Goal: Transaction & Acquisition: Book appointment/travel/reservation

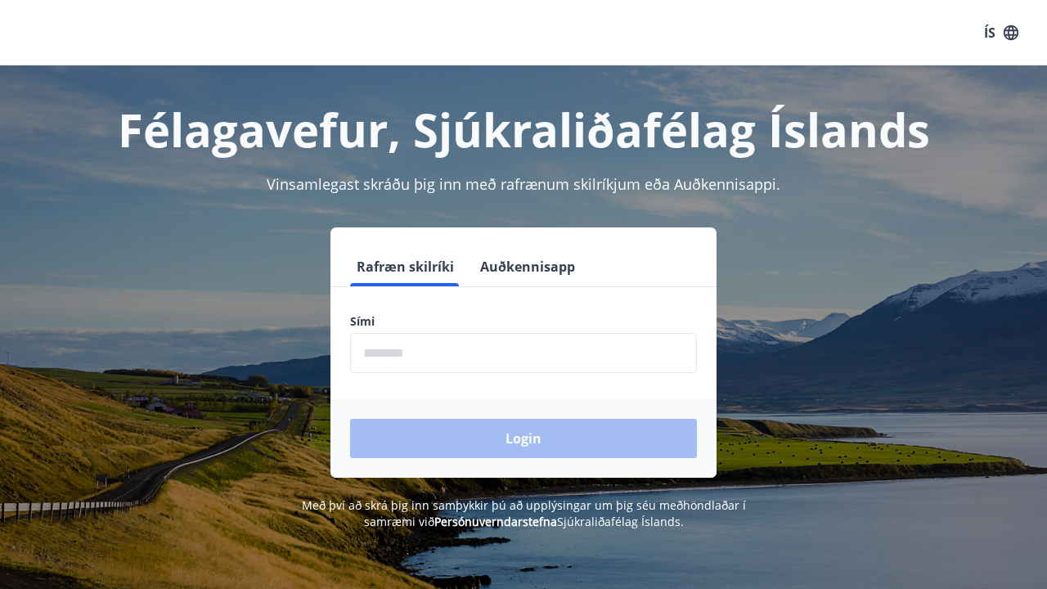
click at [655, 358] on input "phone" at bounding box center [523, 353] width 347 height 40
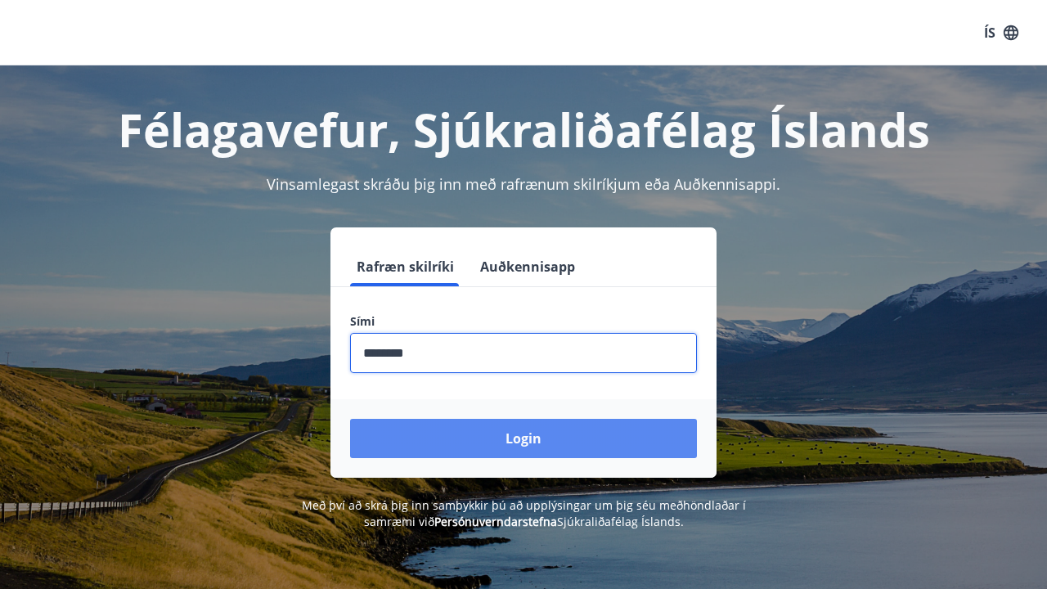
type input "********"
click at [655, 442] on button "Login" at bounding box center [523, 438] width 347 height 39
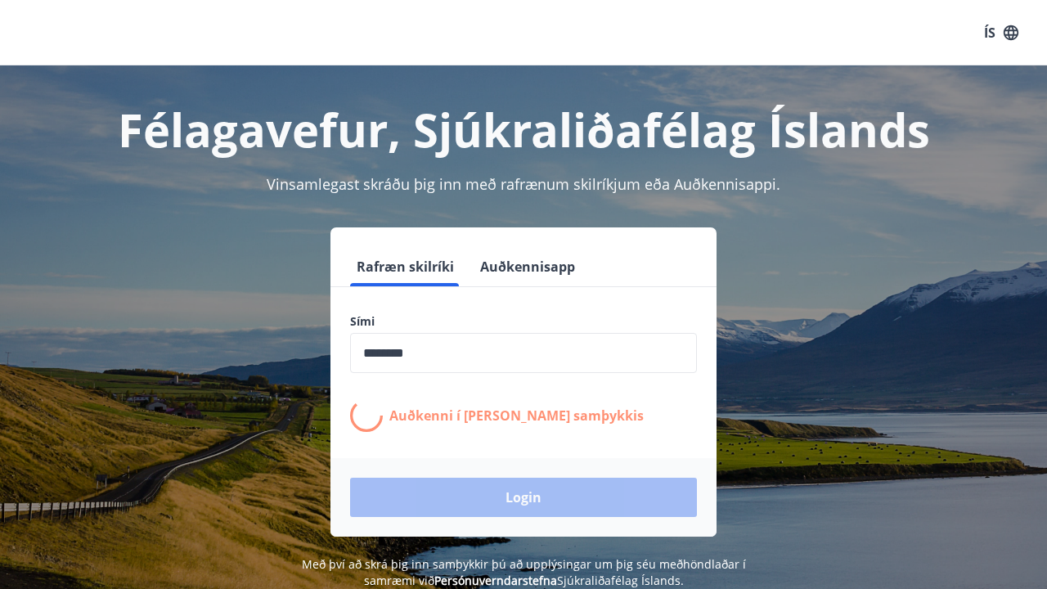
click at [473, 356] on input "phone" at bounding box center [523, 353] width 347 height 40
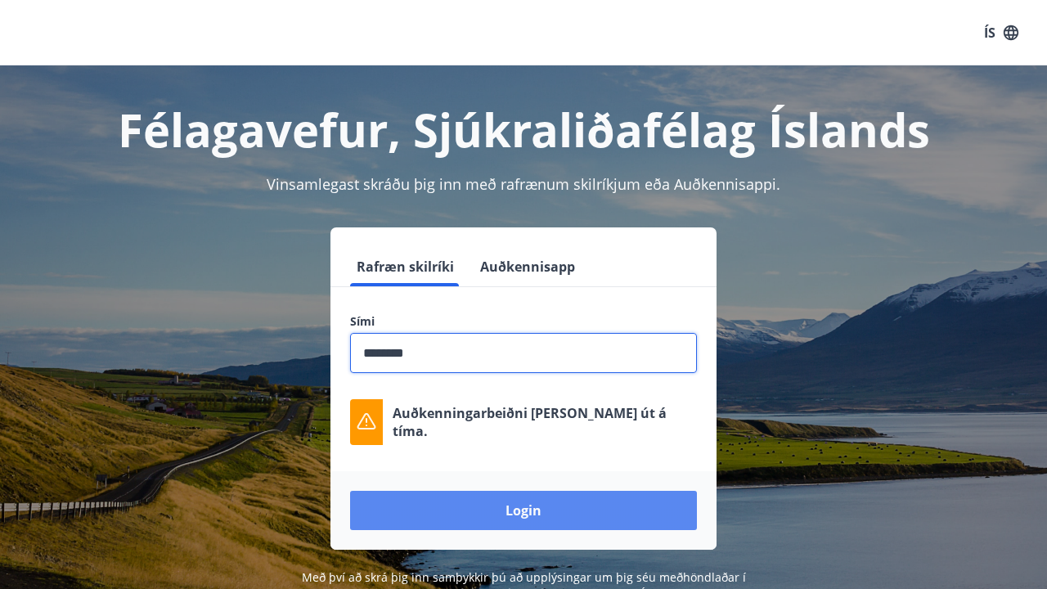
click at [410, 514] on button "Login" at bounding box center [523, 510] width 347 height 39
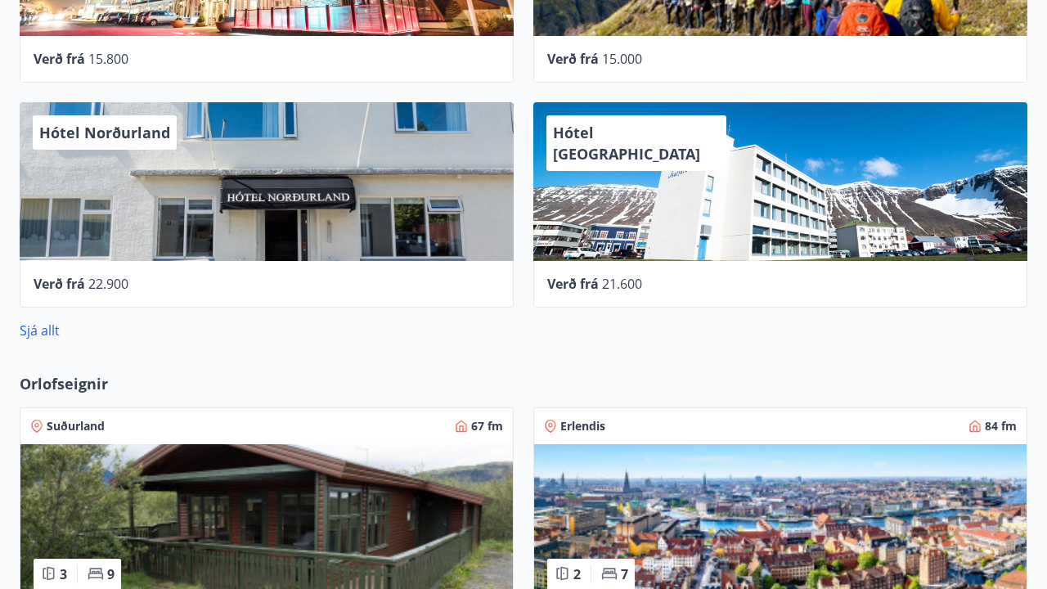
scroll to position [814, 0]
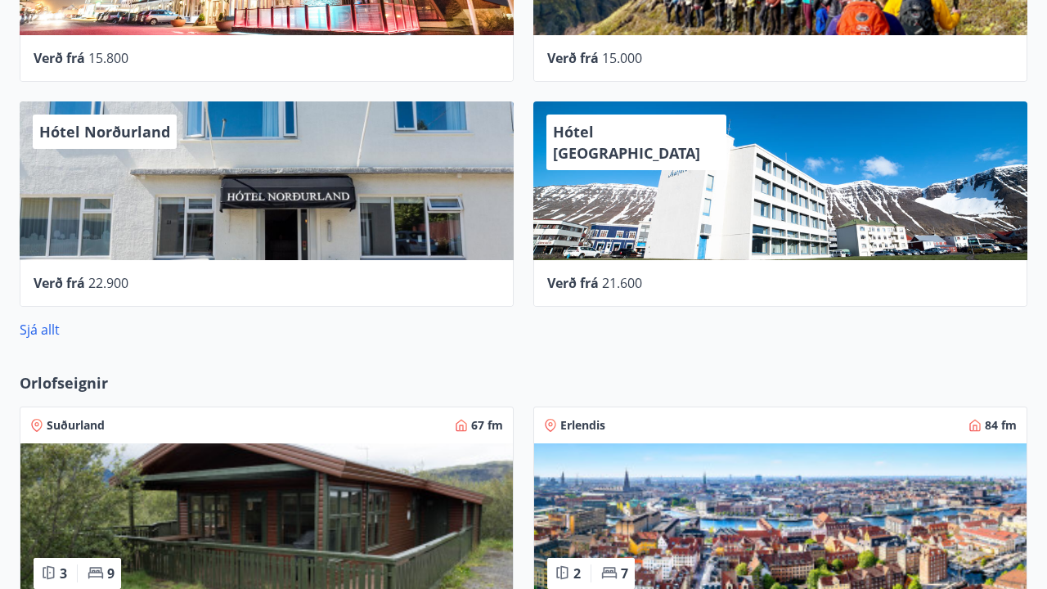
click at [410, 531] on img at bounding box center [266, 522] width 492 height 159
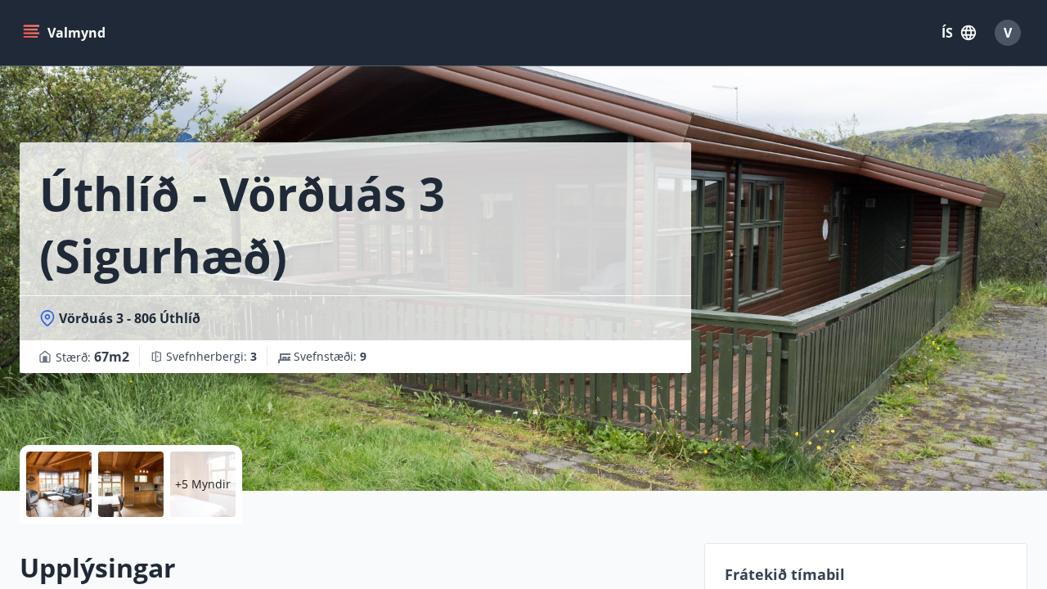
click at [454, 421] on div "Úthlíð - Vörðuás 3 (Sigurhæð) Vörðuás 3 - 806 Úthlíð Stærð : 67 m2 Svefnherberg…" at bounding box center [355, 245] width 671 height 491
click at [73, 494] on div at bounding box center [58, 483] width 65 height 65
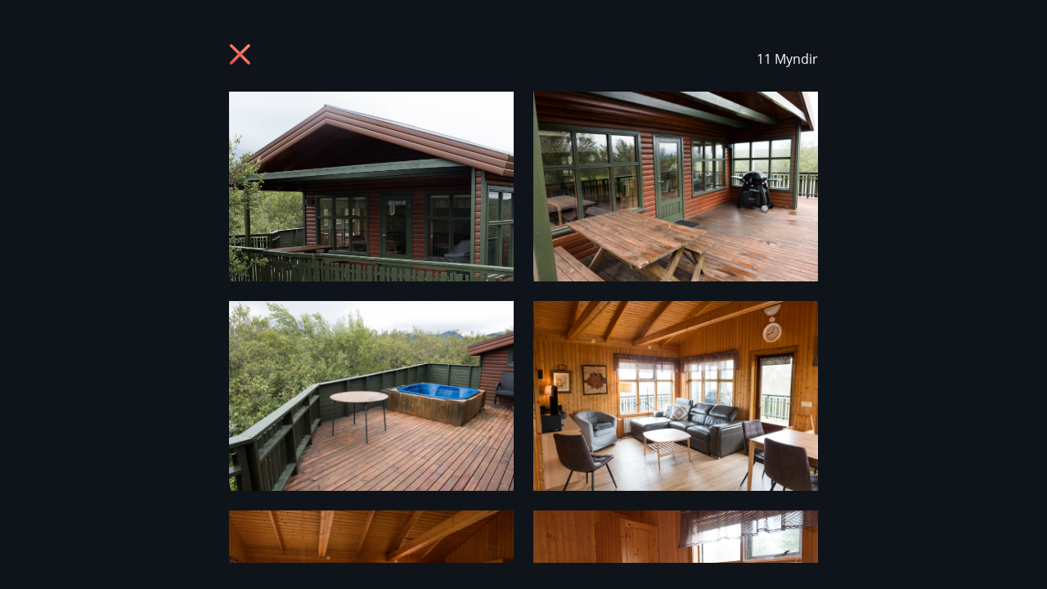
click at [436, 448] on img at bounding box center [371, 396] width 285 height 190
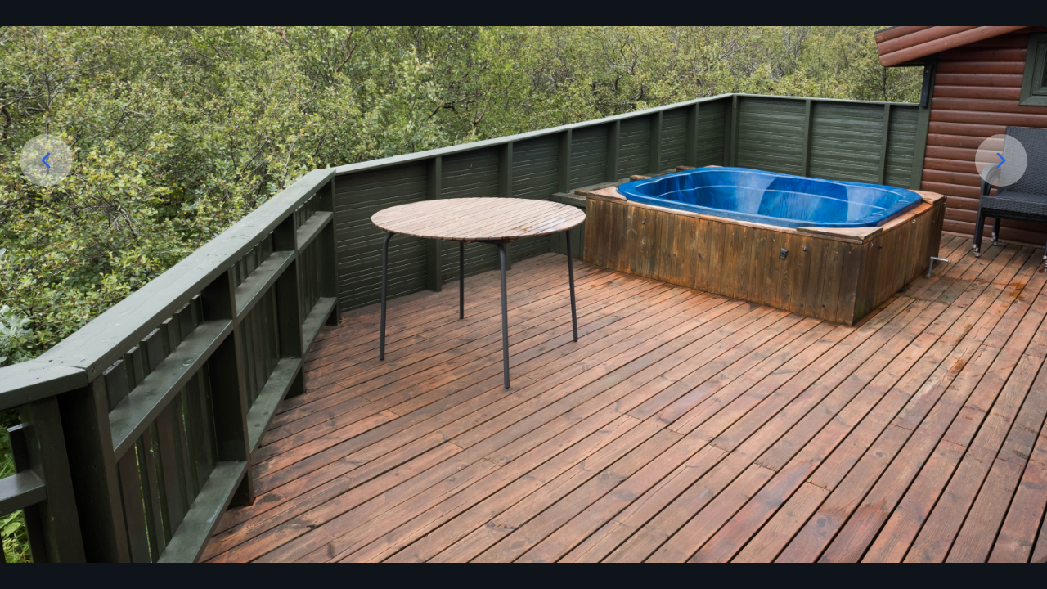
scroll to position [226, 0]
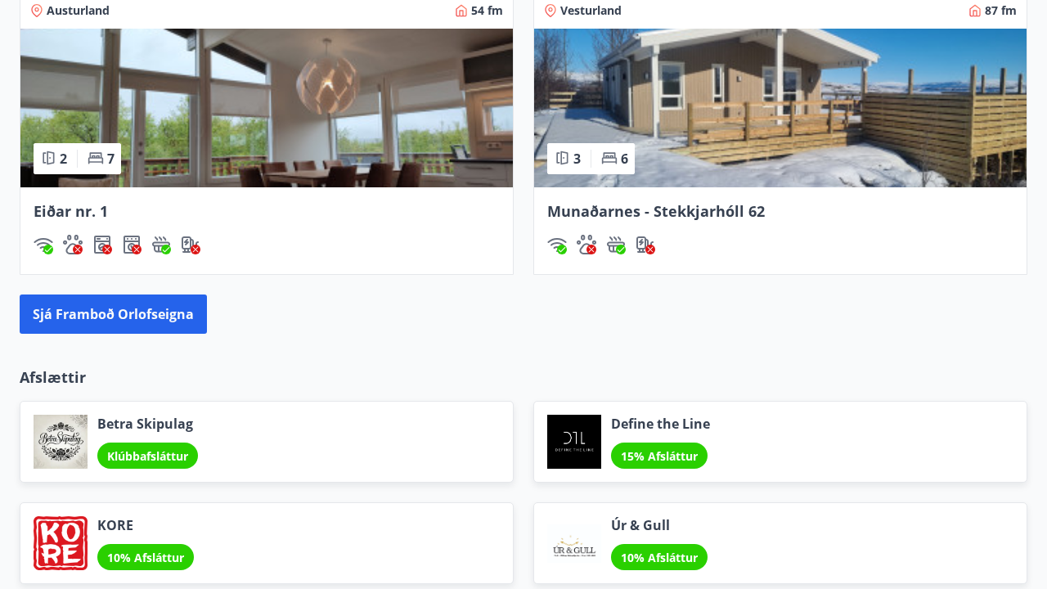
scroll to position [1530, 0]
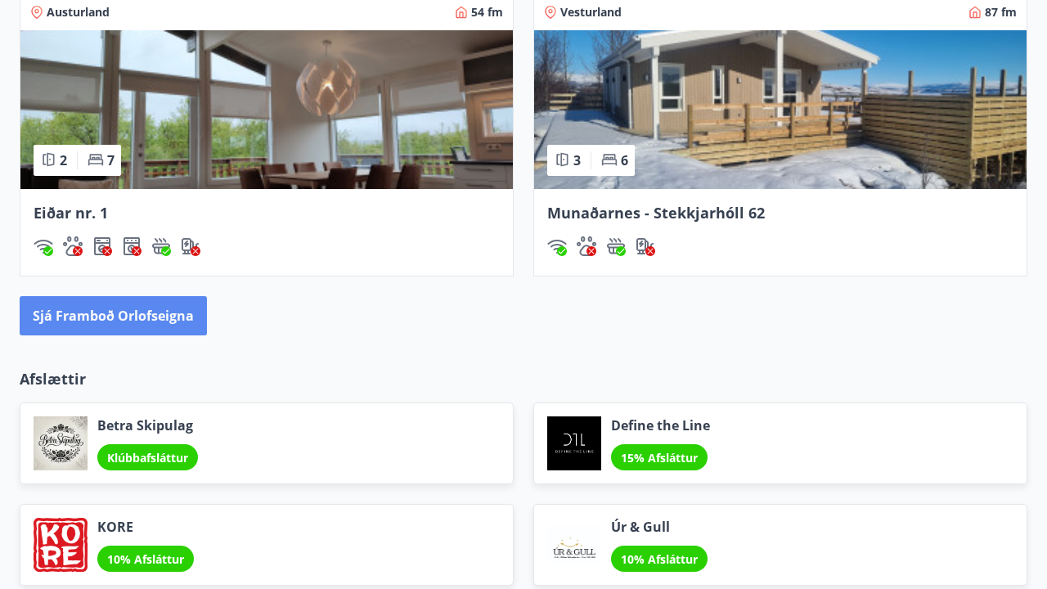
click at [182, 321] on button "Sjá framboð orlofseigna" at bounding box center [113, 315] width 187 height 39
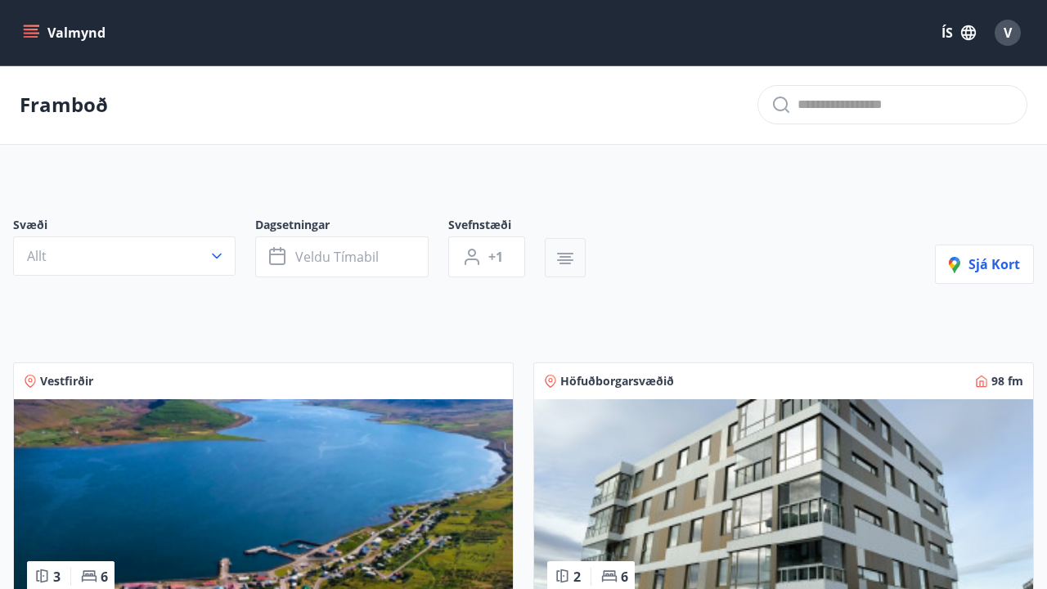
click at [576, 265] on button "button" at bounding box center [565, 257] width 41 height 39
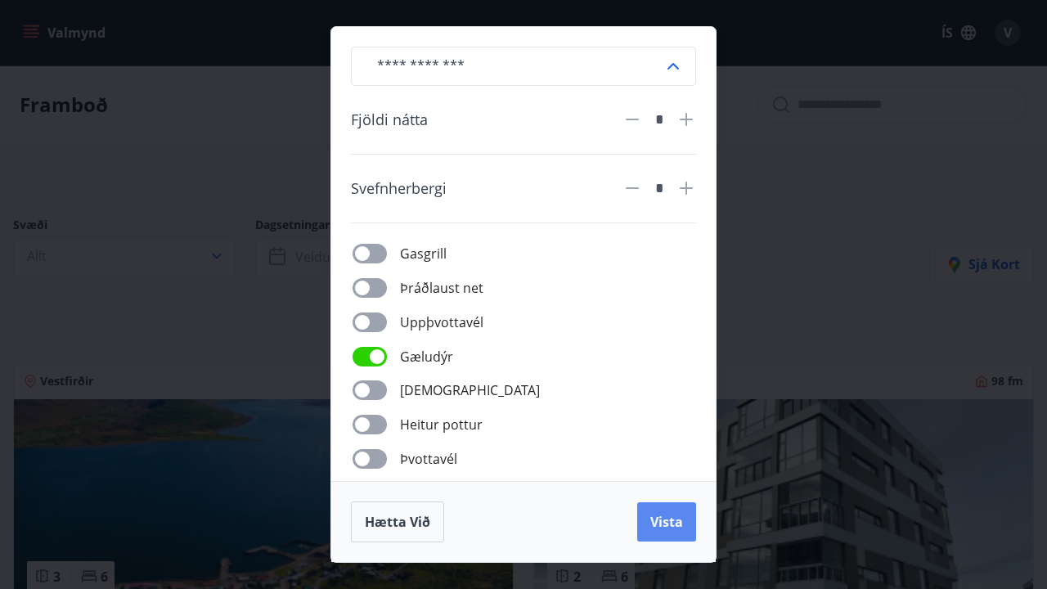
click at [661, 531] on button "Vista" at bounding box center [666, 521] width 59 height 39
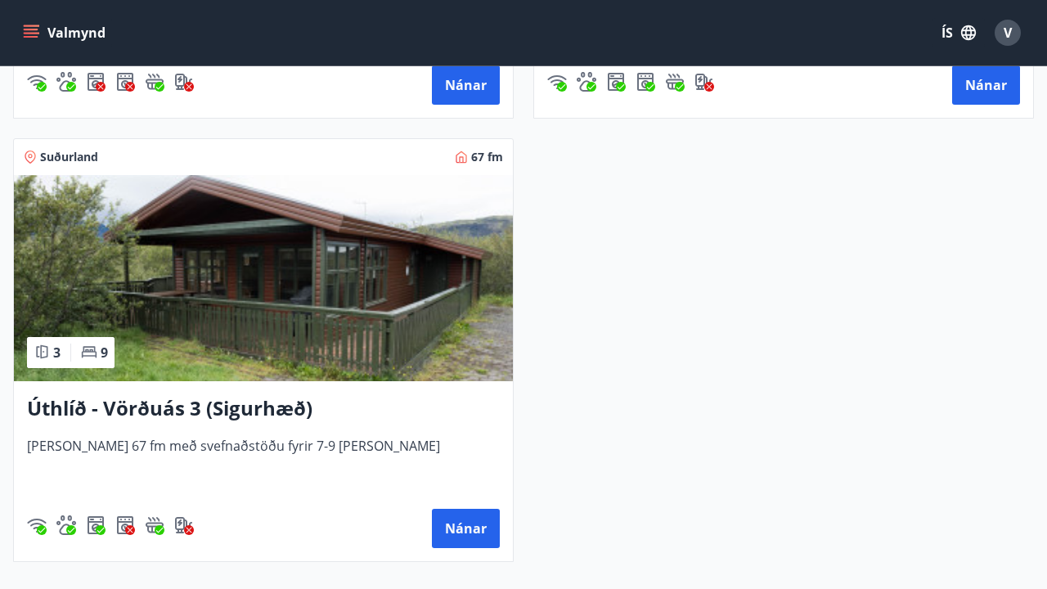
scroll to position [716, 0]
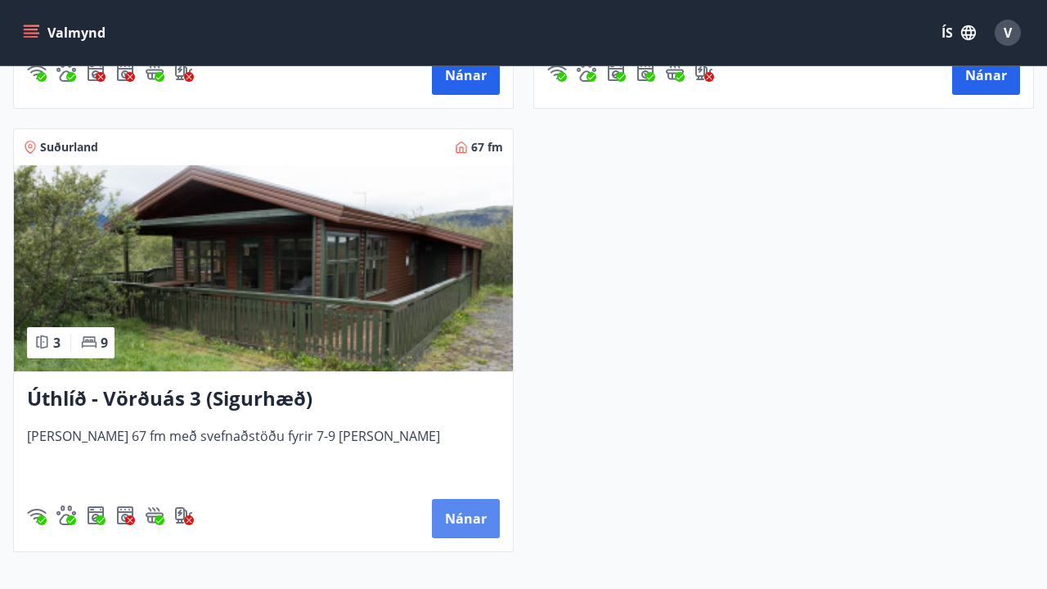
click at [460, 526] on button "Nánar" at bounding box center [466, 518] width 68 height 39
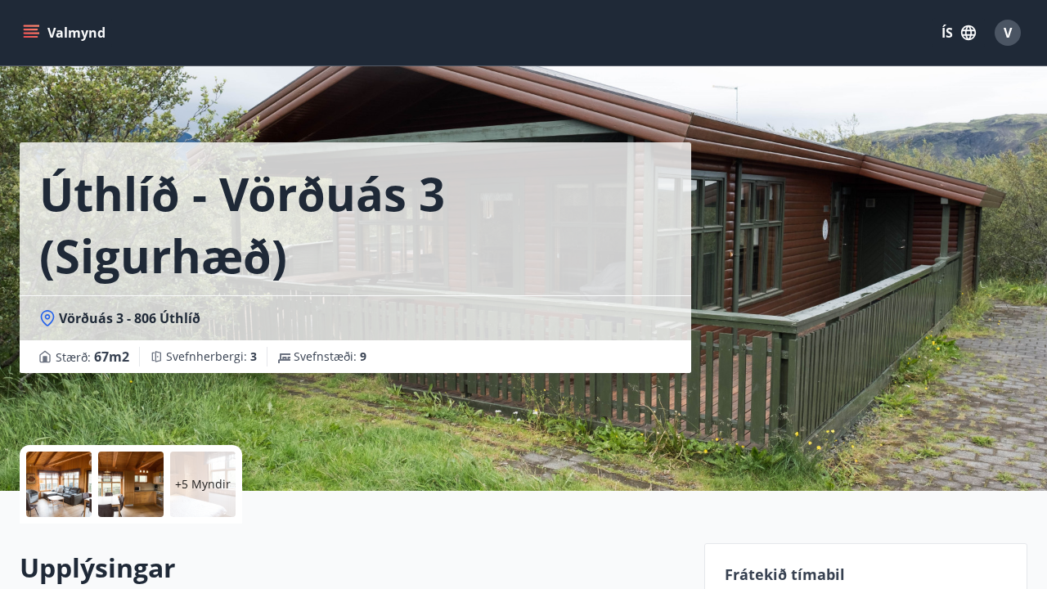
drag, startPoint x: 1009, startPoint y: 12, endPoint x: 907, endPoint y: 11, distance: 102.2
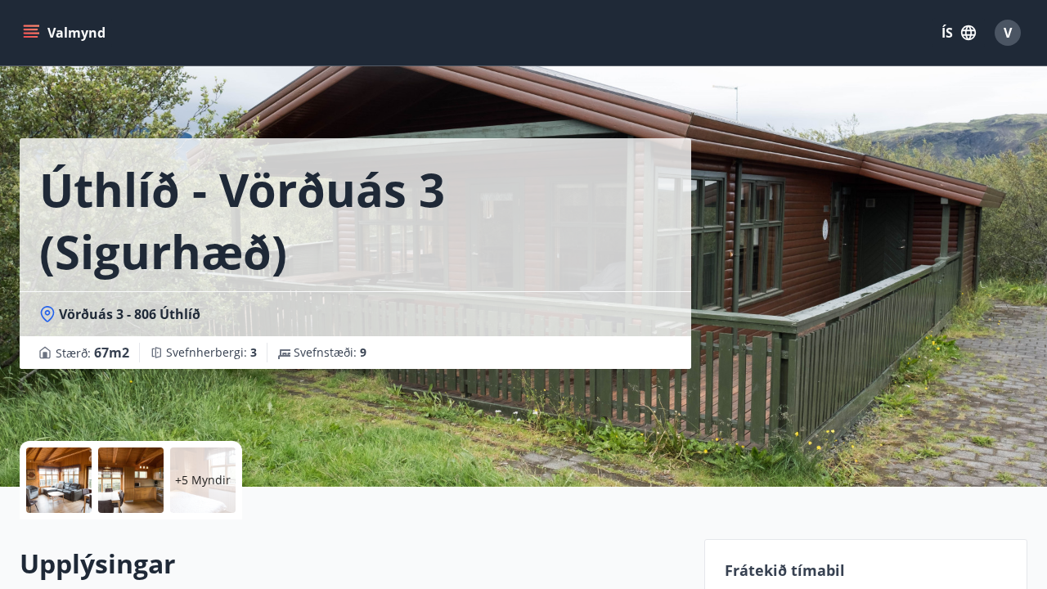
click at [207, 485] on p "+5 Myndir" at bounding box center [203, 480] width 56 height 16
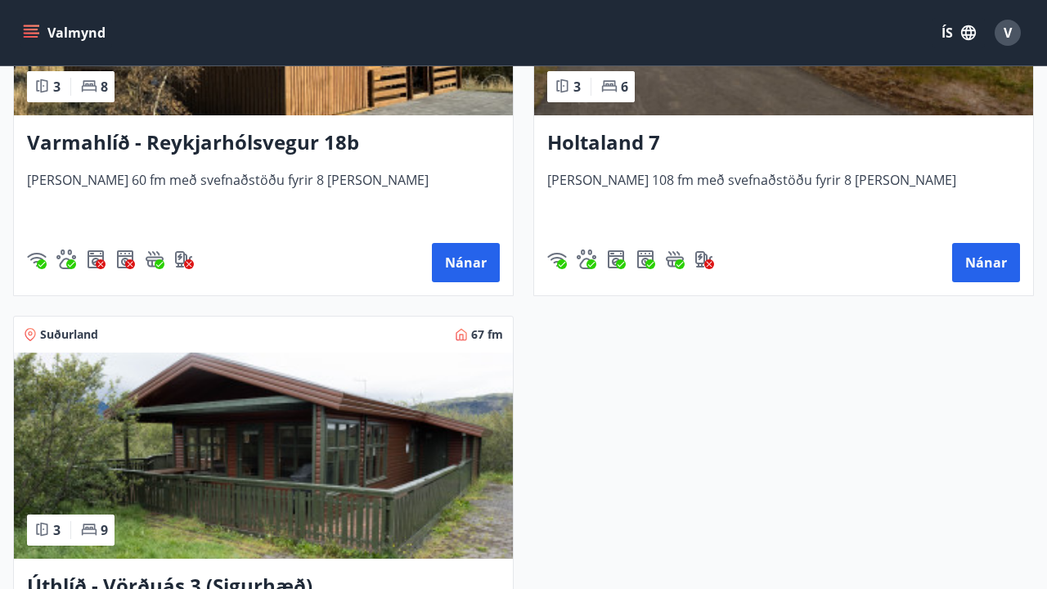
click at [126, 411] on img at bounding box center [263, 455] width 499 height 206
